Goal: Transaction & Acquisition: Obtain resource

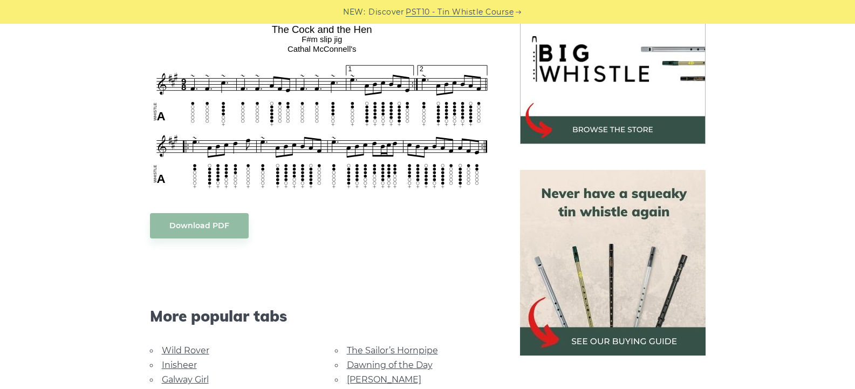
scroll to position [324, 0]
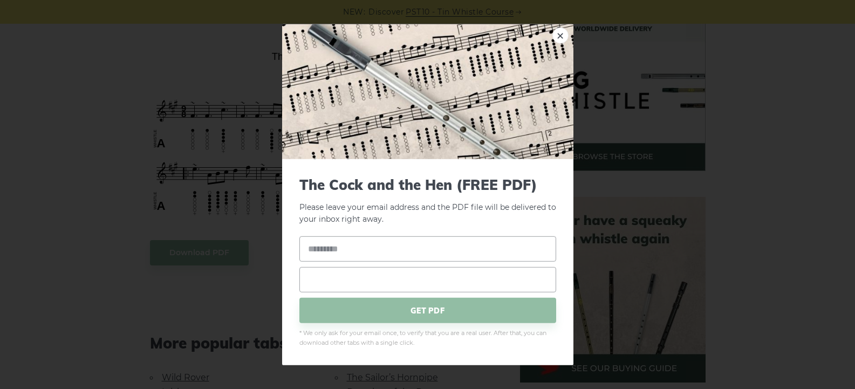
click at [354, 281] on input "email" at bounding box center [428, 279] width 257 height 25
type input "**********"
click at [368, 242] on input "text" at bounding box center [428, 248] width 257 height 25
type input "*"
type input "*****"
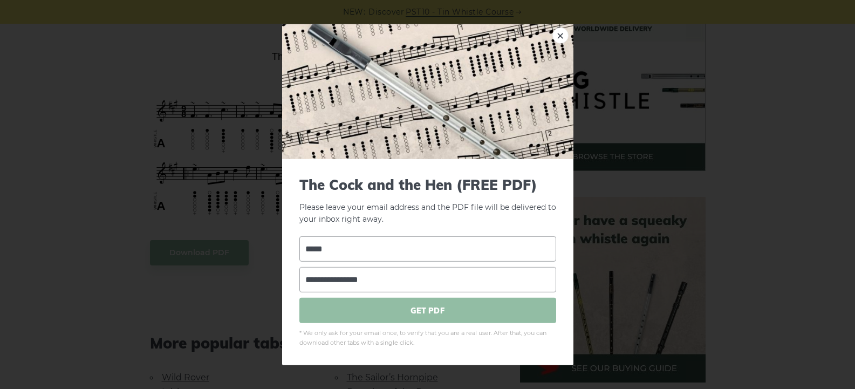
click at [420, 310] on span "GET PDF" at bounding box center [428, 310] width 257 height 25
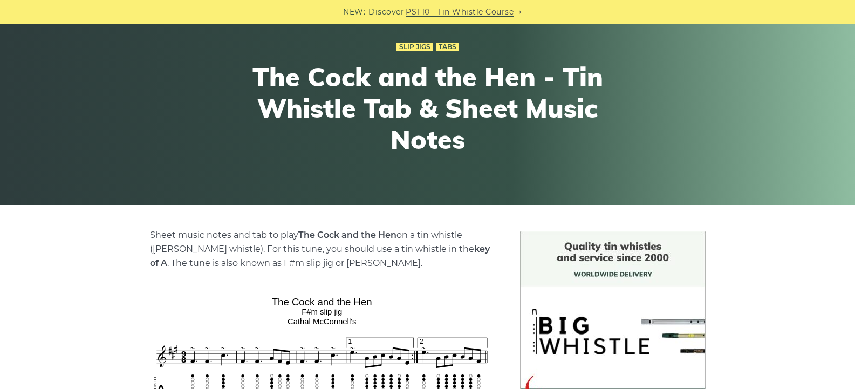
scroll to position [0, 0]
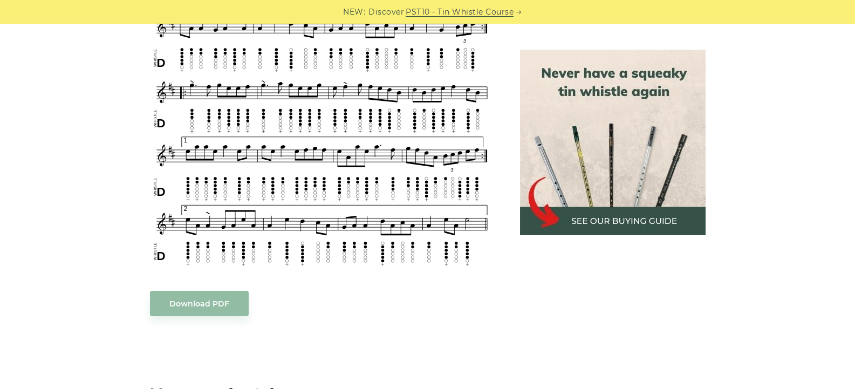
scroll to position [1403, 0]
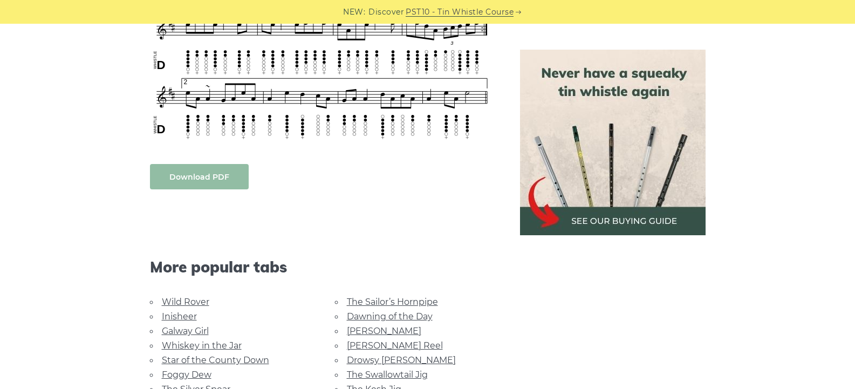
click at [225, 171] on link "Download PDF" at bounding box center [199, 176] width 99 height 25
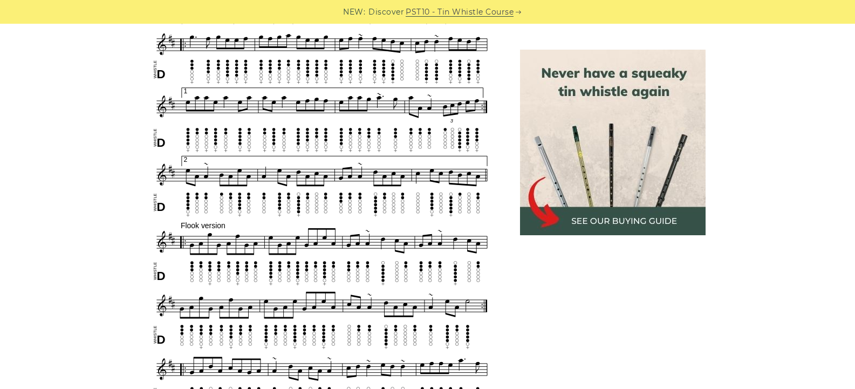
scroll to position [648, 0]
